Goal: Find specific page/section: Find specific page/section

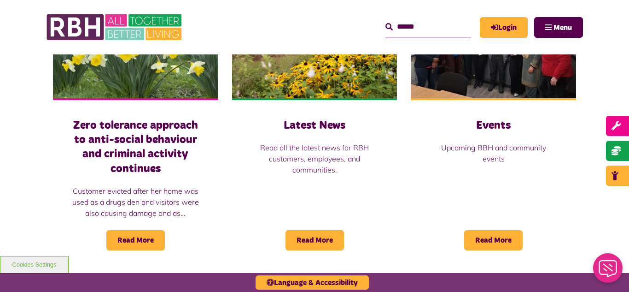
scroll to position [700, 0]
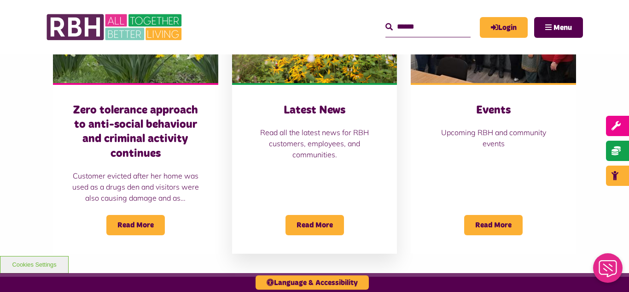
click at [321, 71] on img at bounding box center [314, 31] width 165 height 103
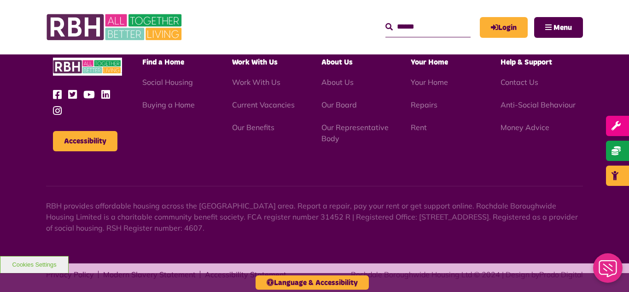
scroll to position [995, 0]
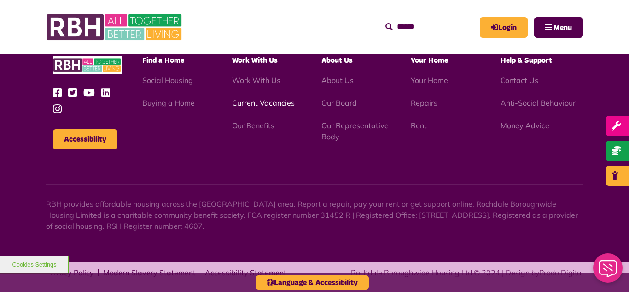
click at [263, 103] on link "Current Vacancies" at bounding box center [263, 102] width 63 height 9
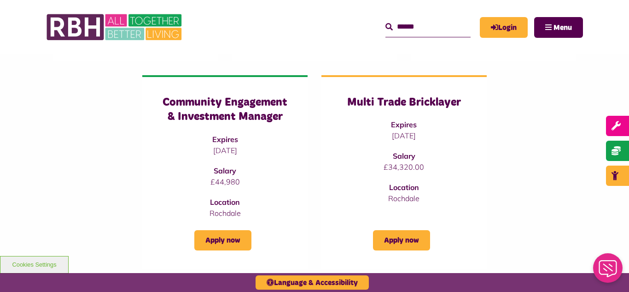
scroll to position [626, 0]
